Goal: Information Seeking & Learning: Learn about a topic

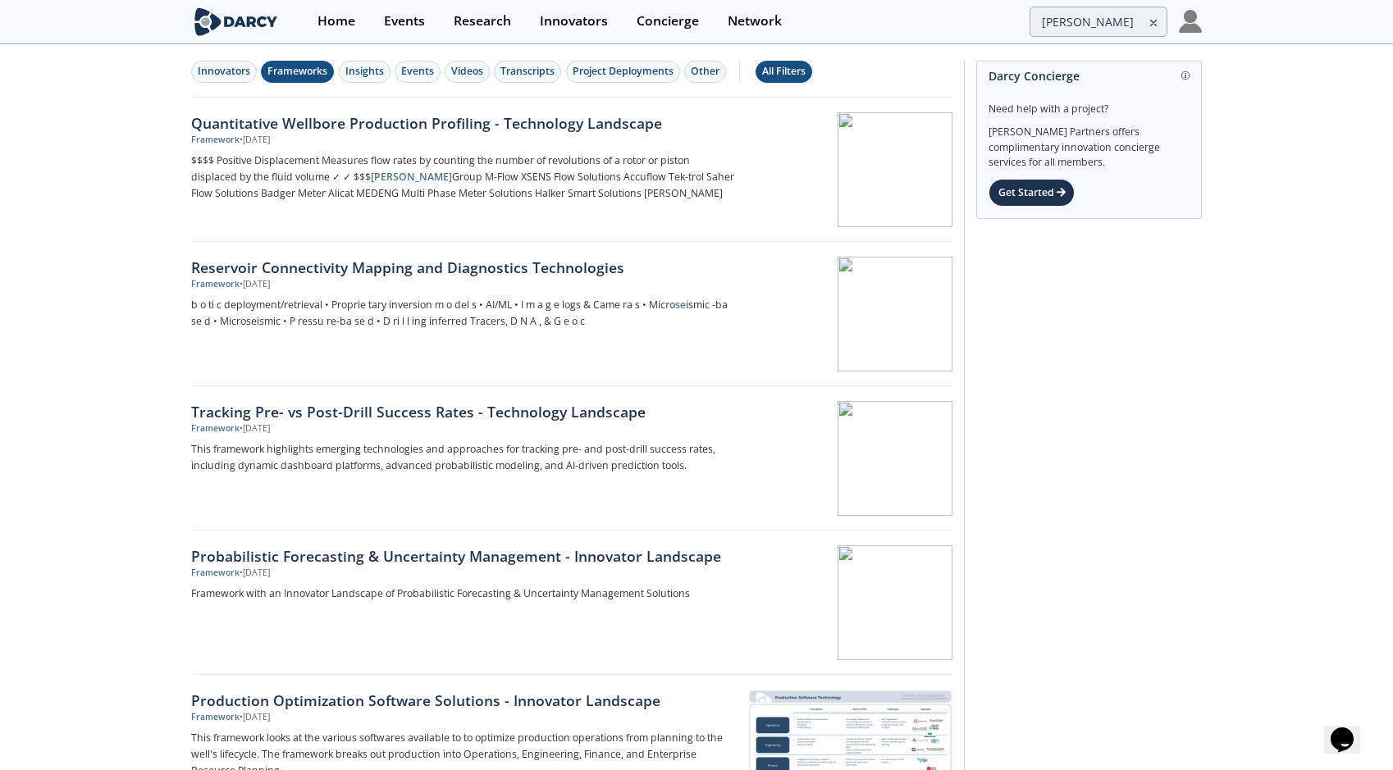
click at [800, 62] on button "All Filters" at bounding box center [784, 72] width 57 height 22
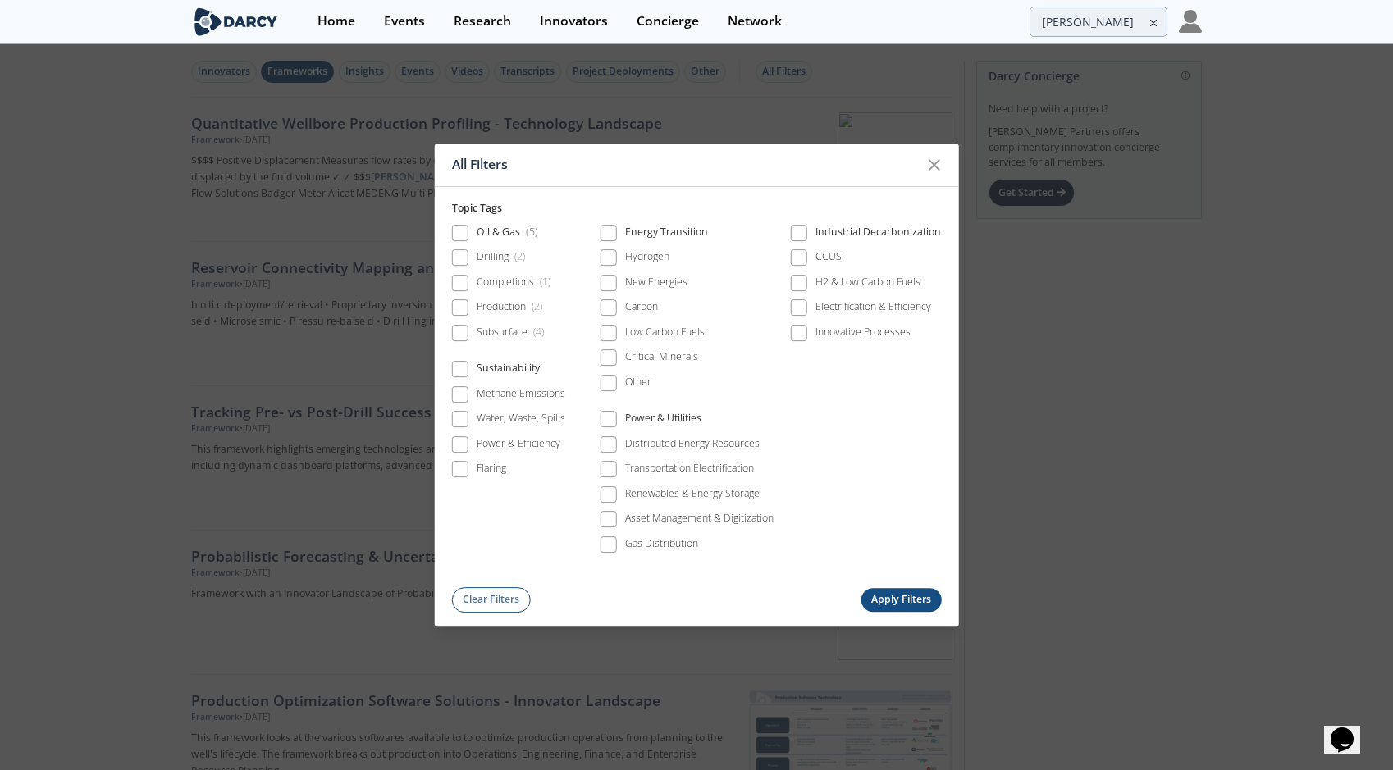
click at [745, 84] on div "All Filters Topic Tags Oil & Gas ( 5 ) Drilling ( 2 ) Completions ( 1 ) Product…" at bounding box center [696, 385] width 1393 height 770
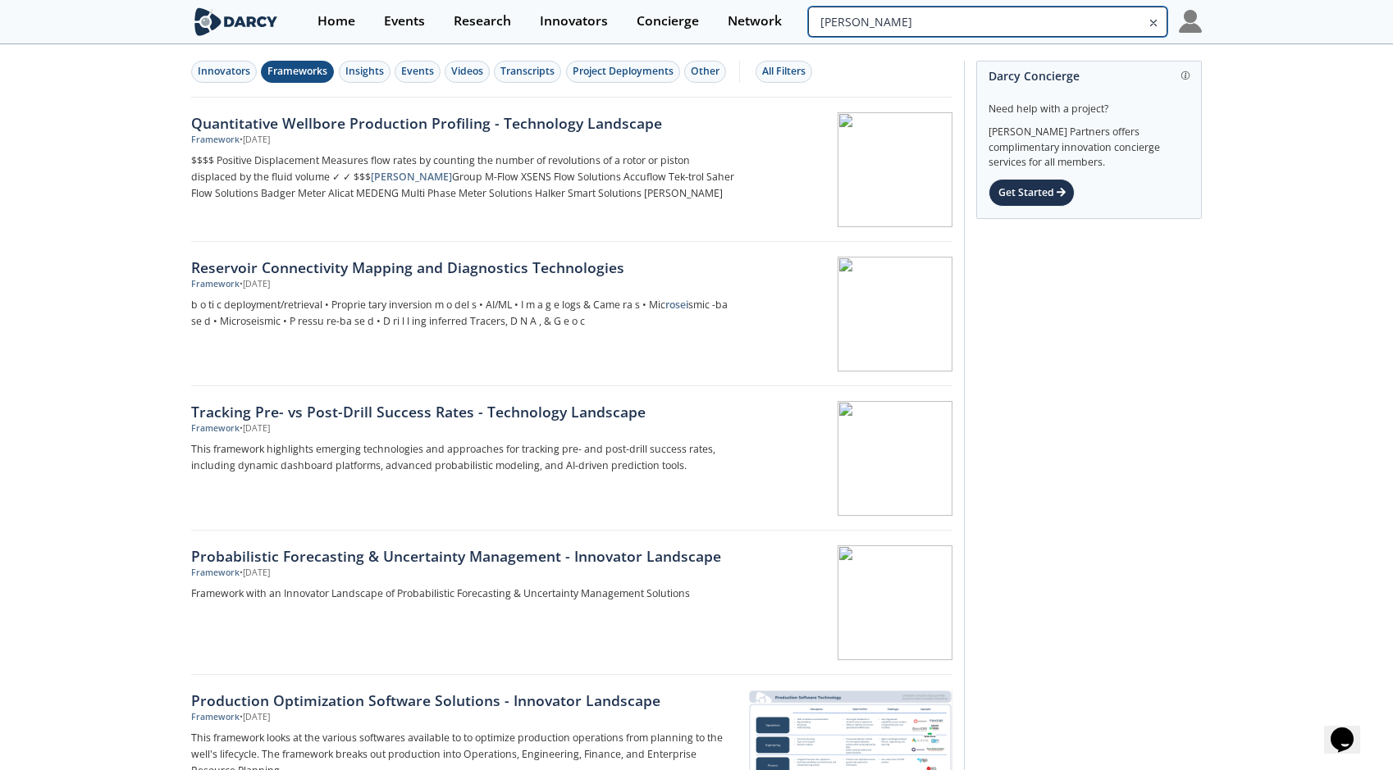
click at [1110, 22] on input "[PERSON_NAME]" at bounding box center [987, 22] width 359 height 30
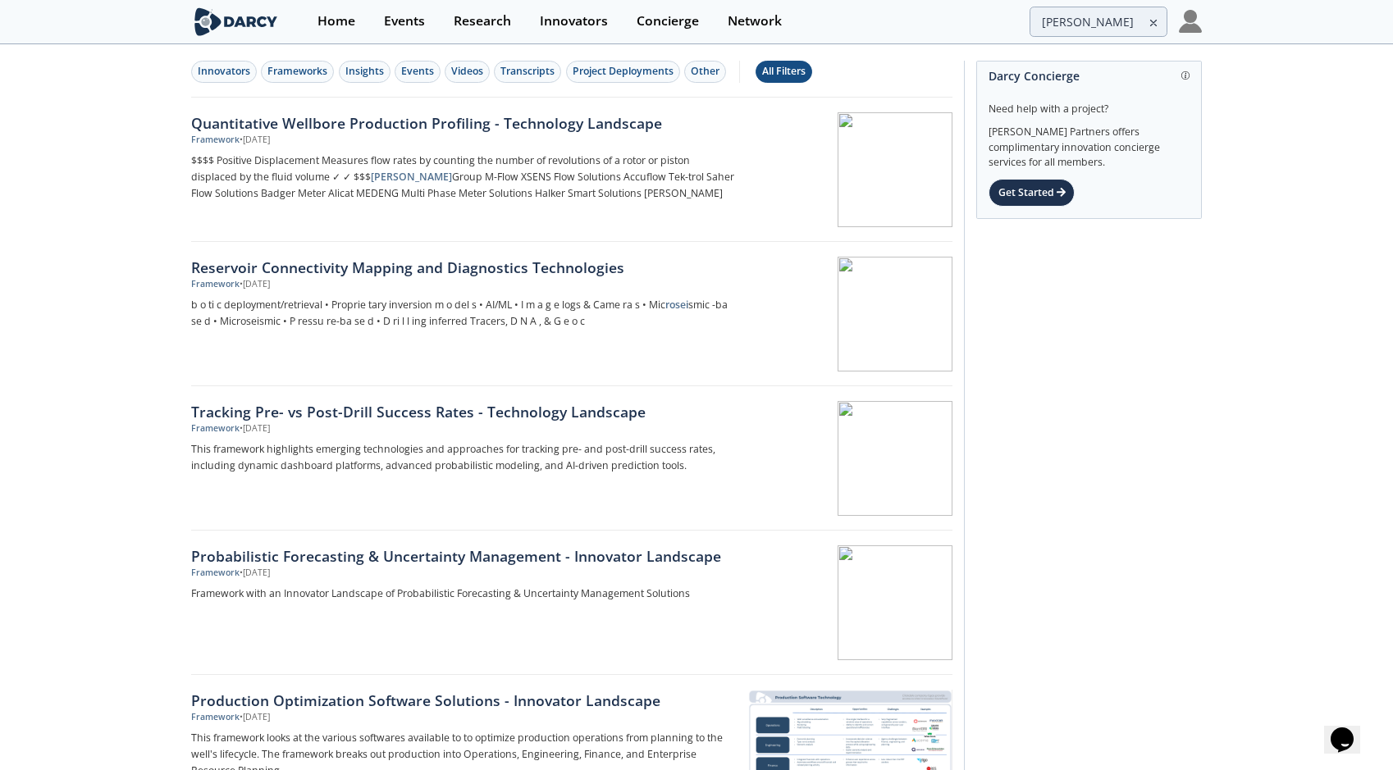
click at [776, 69] on div "All Filters" at bounding box center [783, 71] width 43 height 15
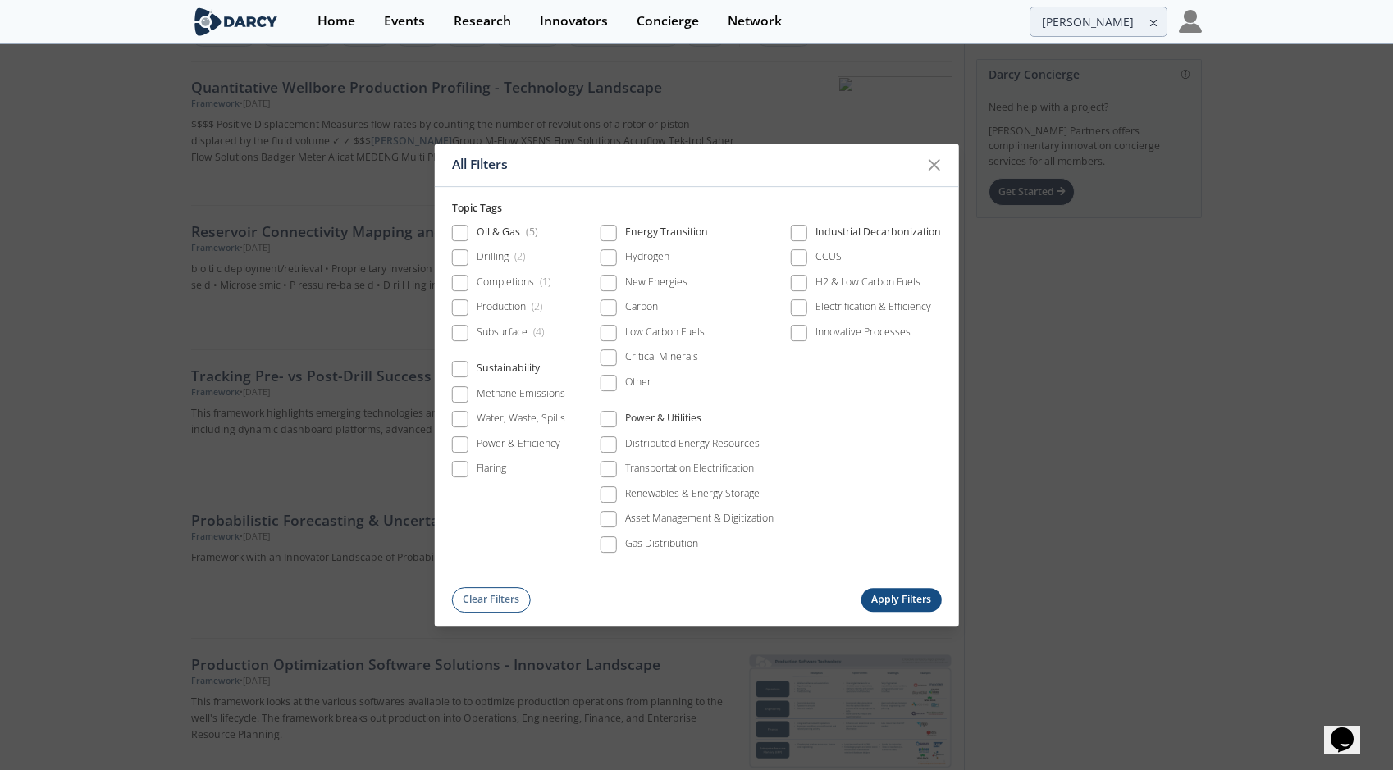
scroll to position [111, 0]
click at [930, 163] on icon at bounding box center [935, 165] width 20 height 20
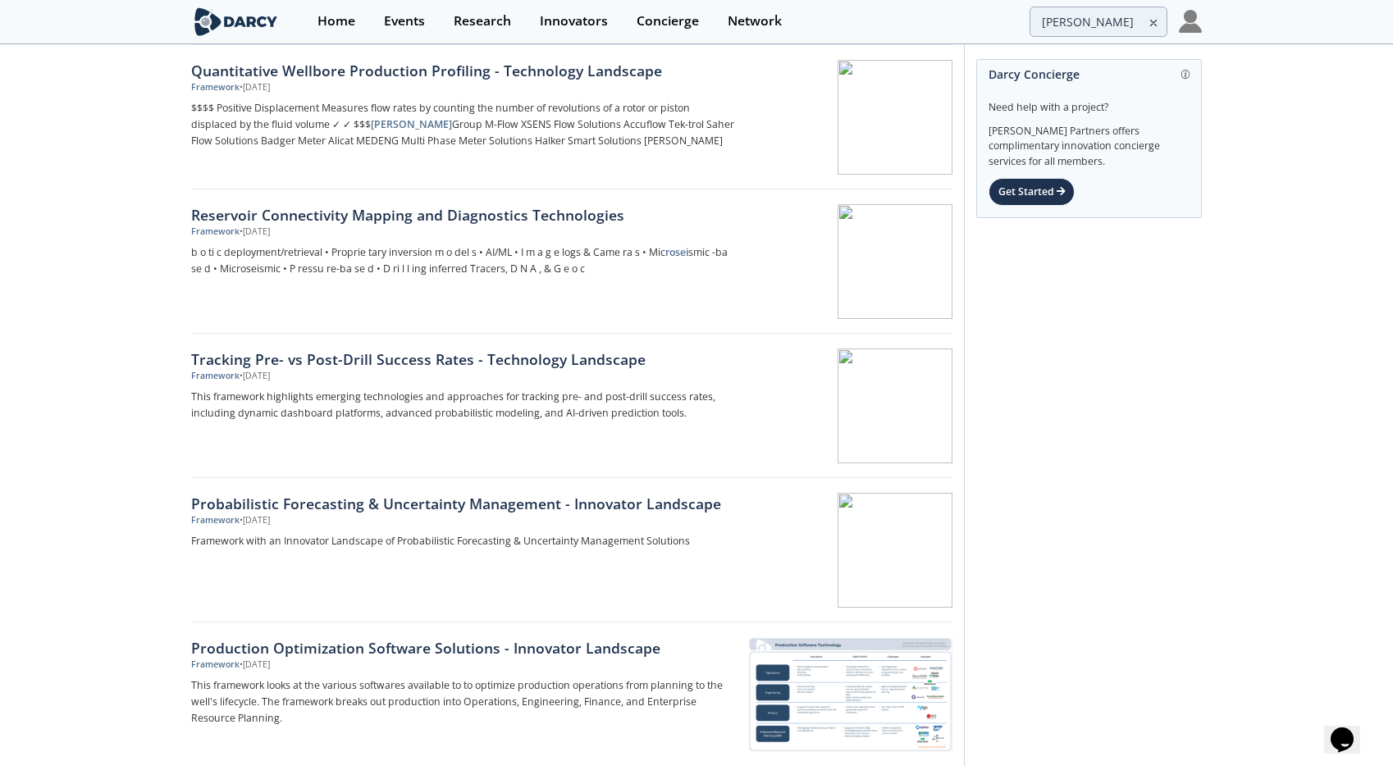
scroll to position [0, 0]
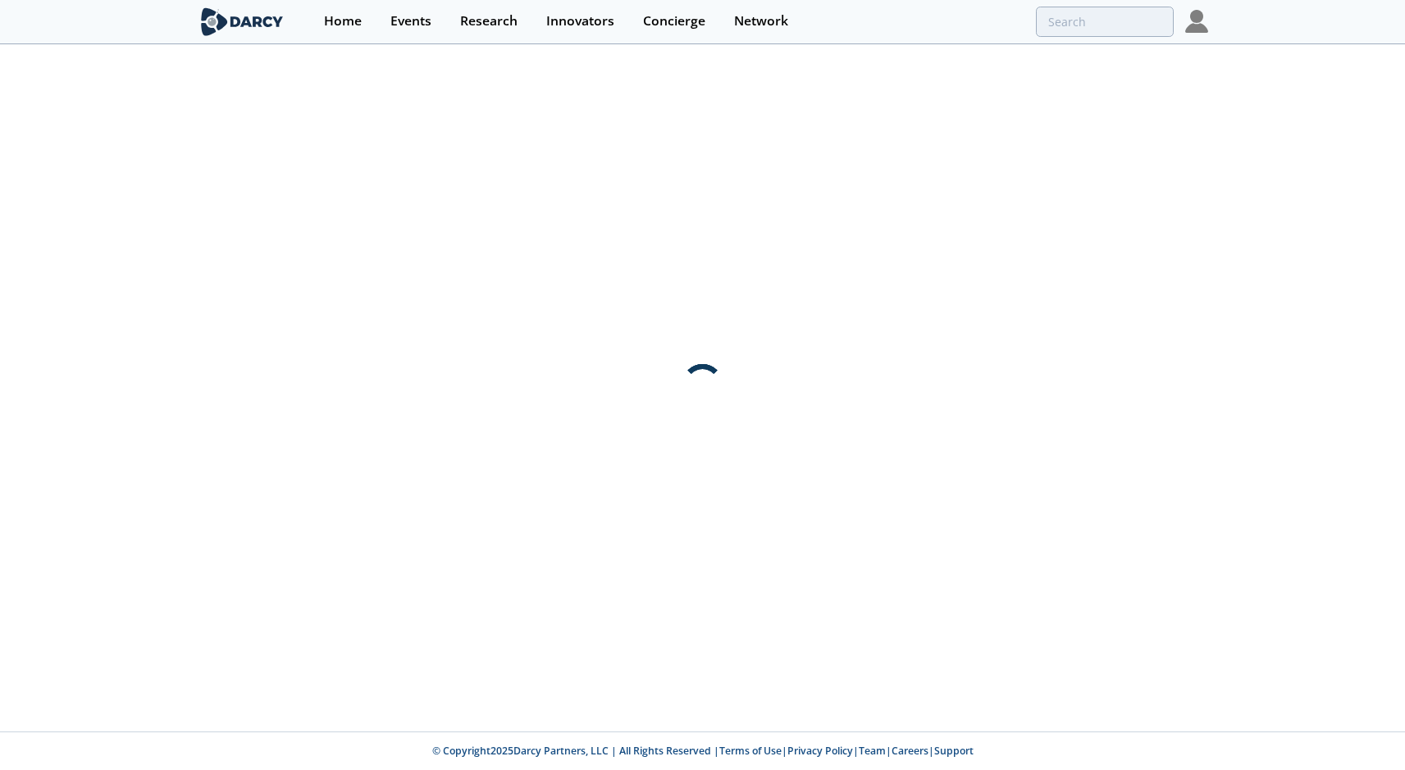
type input "[PERSON_NAME]"
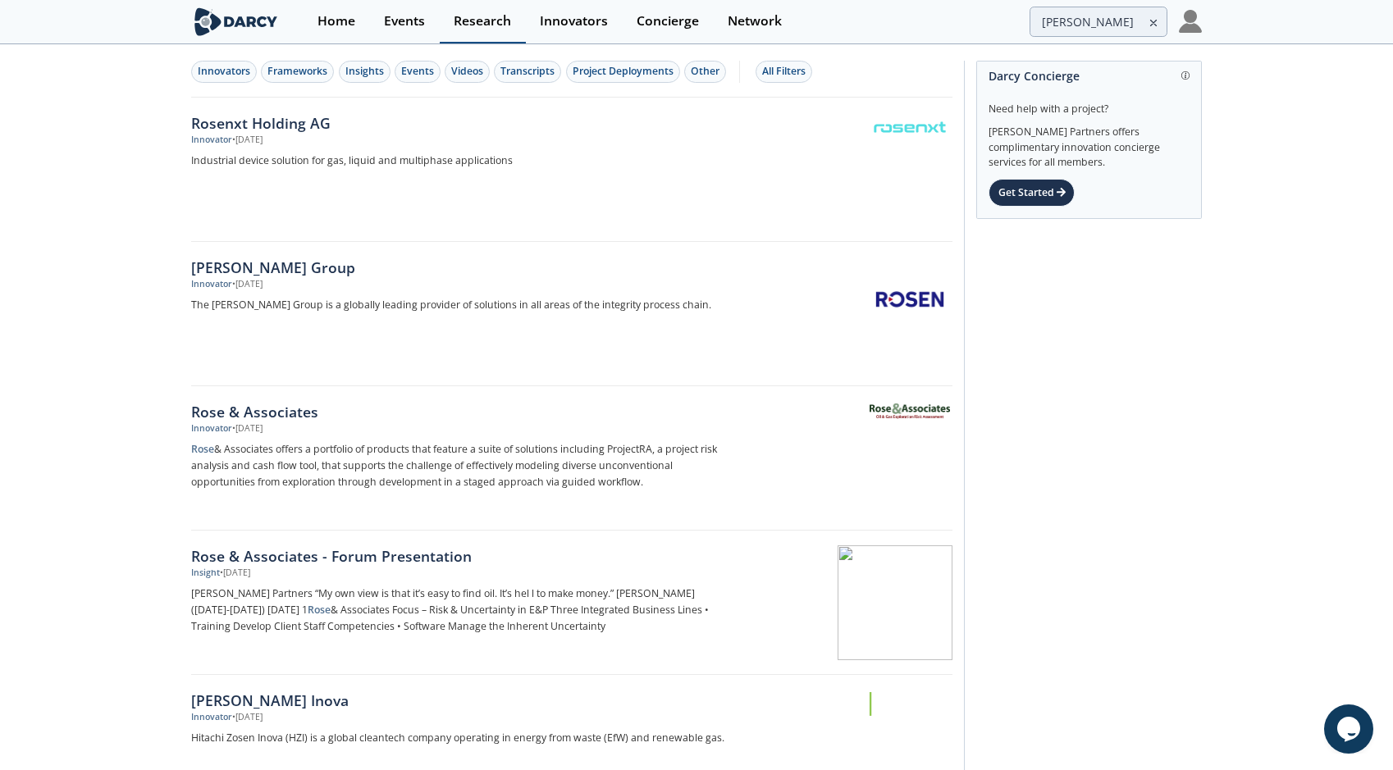
click at [464, 21] on div "Research" at bounding box center [482, 21] width 57 height 13
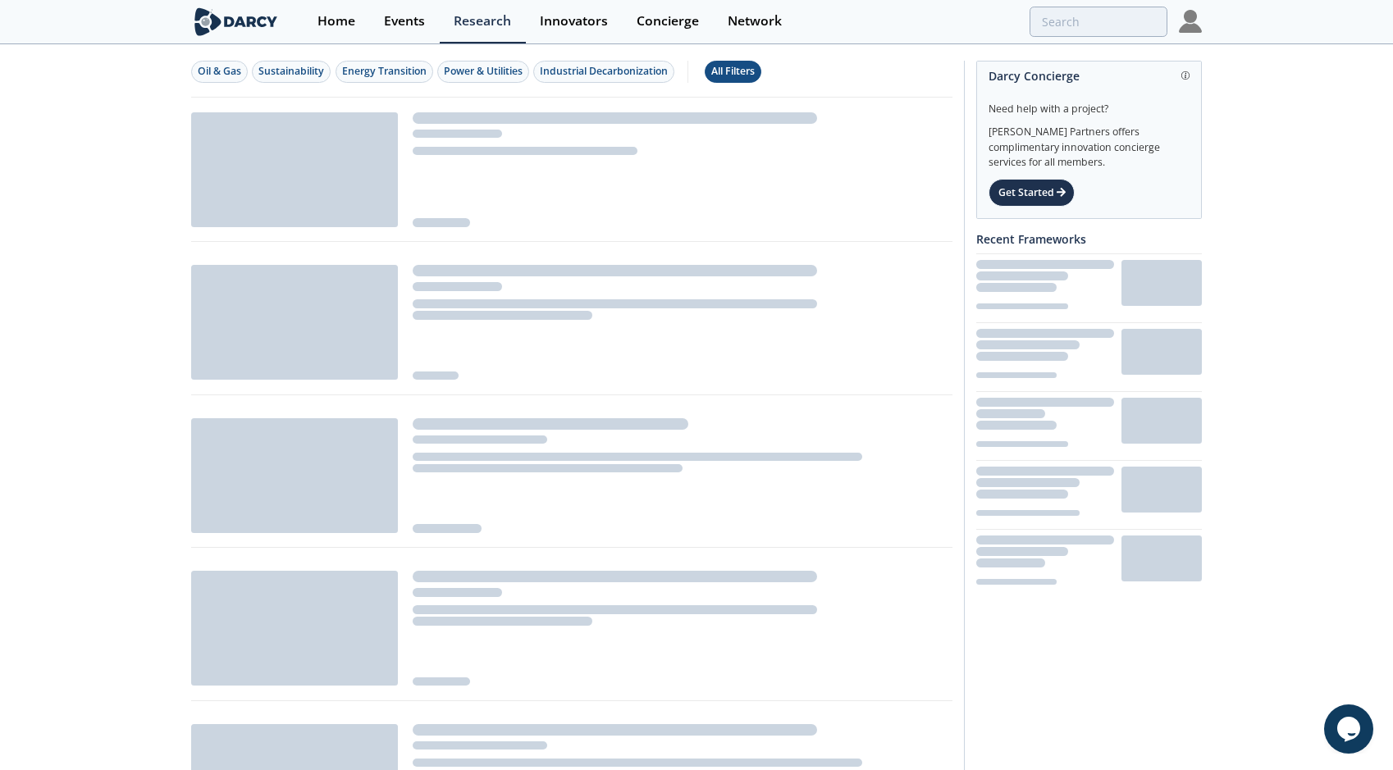
click at [726, 64] on div "All Filters" at bounding box center [732, 71] width 43 height 15
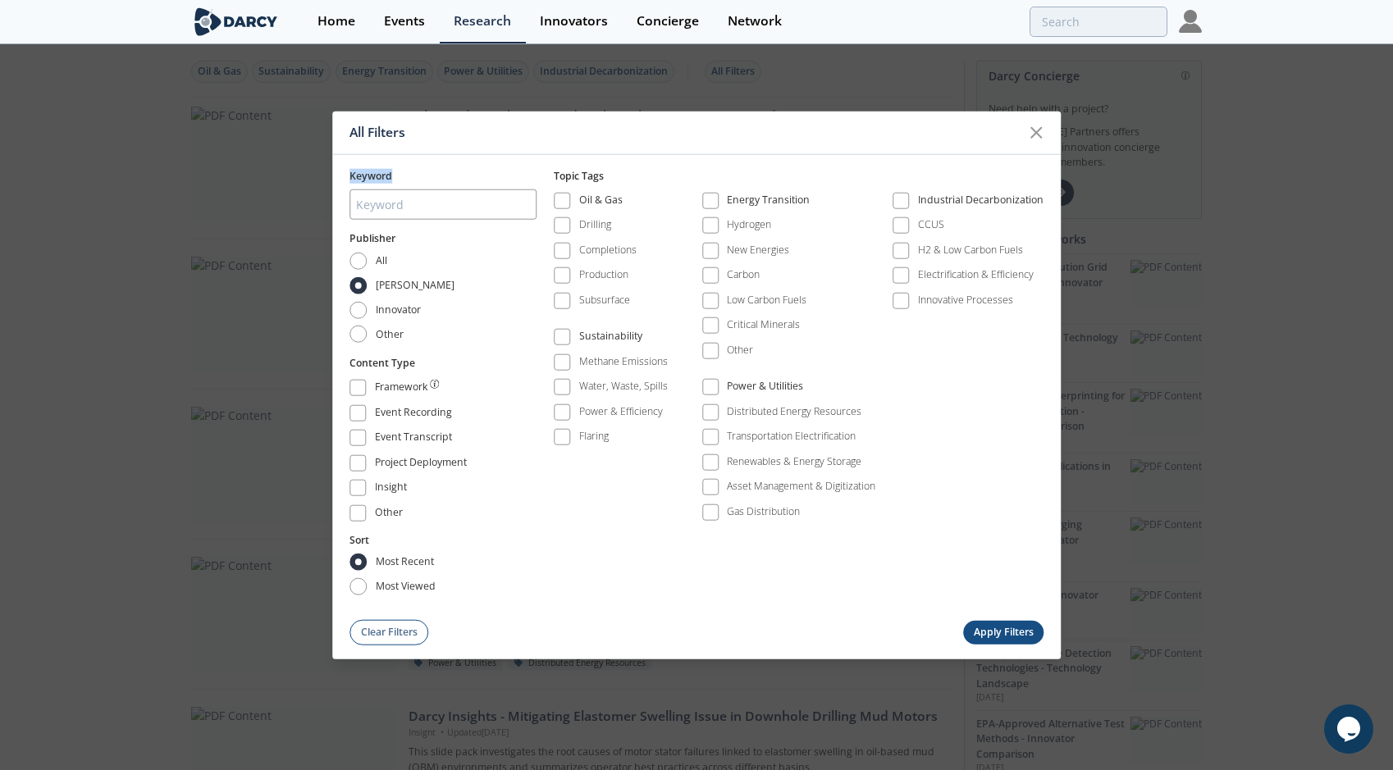
drag, startPoint x: 414, startPoint y: 181, endPoint x: 345, endPoint y: 180, distance: 68.9
click at [345, 180] on div "Keyword Publisher All Darcy Innovator Other Content Type Framework Event Record…" at bounding box center [696, 399] width 729 height 491
copy span "Keyword"
click at [1151, 596] on div "All Filters Keyword Publisher All Darcy Innovator Other Content Type Framework …" at bounding box center [696, 385] width 1393 height 770
